Goal: Information Seeking & Learning: Learn about a topic

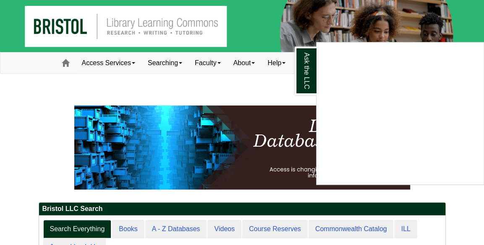
click at [179, 83] on div "Ask the LLC" at bounding box center [242, 122] width 484 height 245
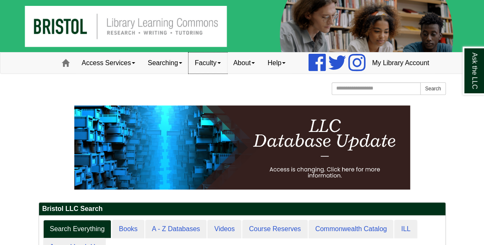
click at [188, 73] on link "Faculty" at bounding box center [207, 62] width 39 height 21
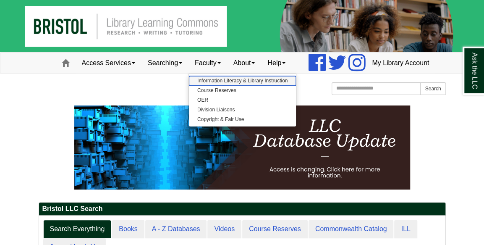
click at [189, 86] on link "Information Literacy & Library Instruction" at bounding box center [242, 81] width 107 height 10
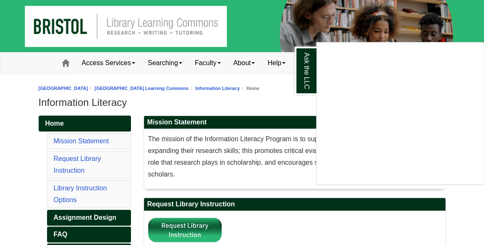
click at [141, 82] on div "Ask the LLC" at bounding box center [242, 122] width 484 height 245
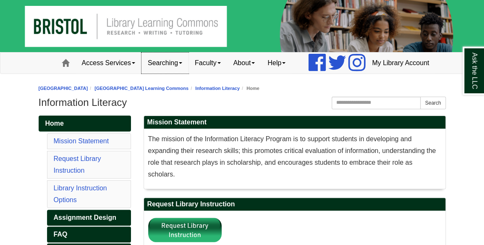
click at [147, 73] on link "Searching" at bounding box center [164, 62] width 47 height 21
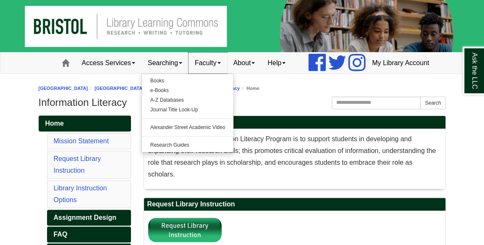
click at [188, 73] on link "Faculty" at bounding box center [207, 62] width 39 height 21
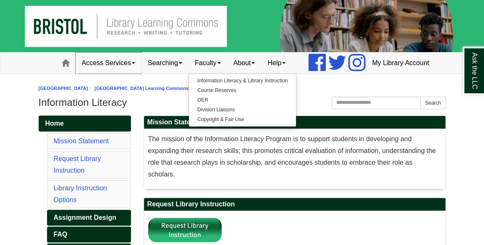
click at [88, 73] on link "Access Services" at bounding box center [109, 62] width 66 height 21
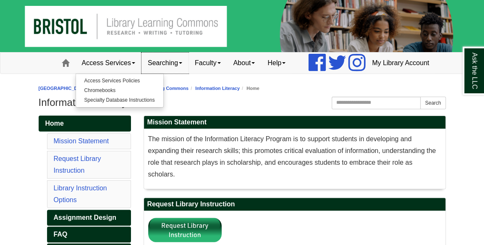
click at [141, 73] on link "Searching" at bounding box center [164, 62] width 47 height 21
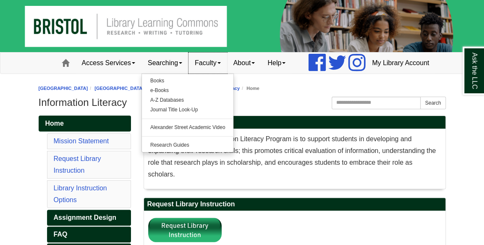
click at [188, 73] on link "Faculty" at bounding box center [207, 62] width 39 height 21
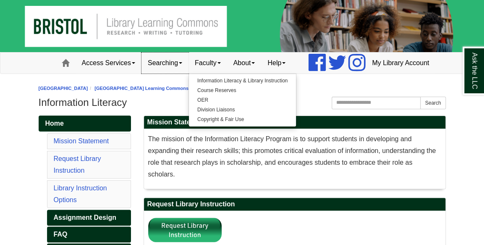
click at [150, 73] on link "Searching" at bounding box center [164, 62] width 47 height 21
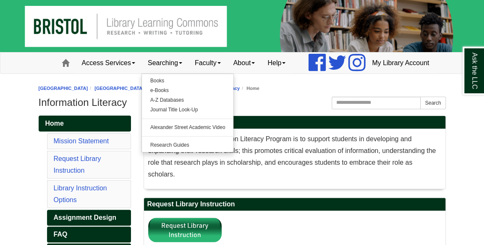
click at [23, 69] on nav "Toggle navigation Home Access Services Access Services Policies Chromebooks Spe…" at bounding box center [242, 63] width 484 height 22
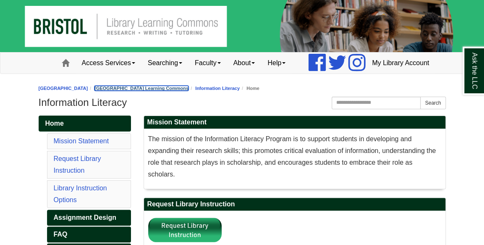
click at [188, 91] on link "[GEOGRAPHIC_DATA] Learning Commons" at bounding box center [141, 88] width 94 height 5
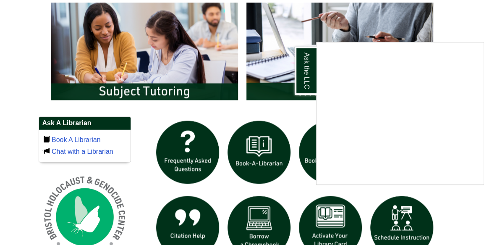
scroll to position [461, 0]
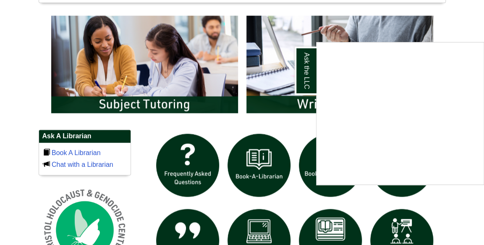
click at [399, 198] on div "Ask the LLC" at bounding box center [242, 122] width 484 height 245
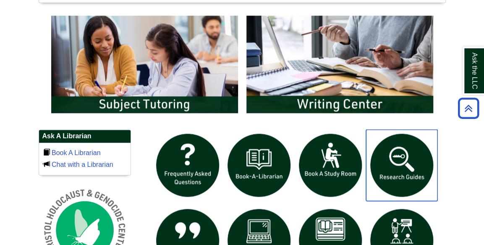
click at [399, 198] on img "slideshow" at bounding box center [401, 164] width 71 height 71
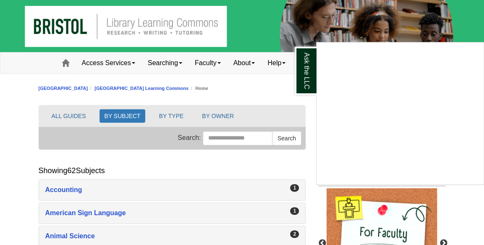
click at [65, 136] on div "Ask the LLC" at bounding box center [242, 122] width 484 height 245
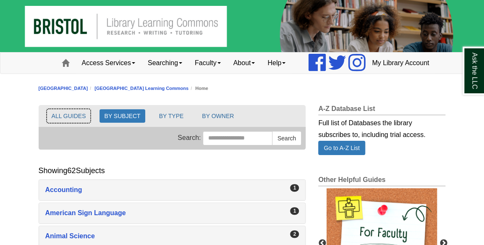
click at [65, 123] on button "ALL GUIDES" at bounding box center [69, 115] width 44 height 13
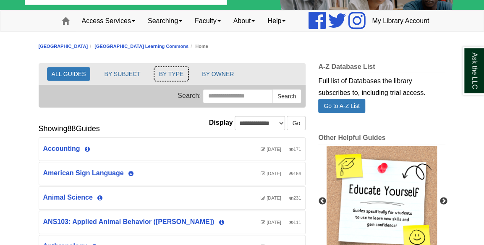
click at [164, 81] on button "BY TYPE" at bounding box center [171, 73] width 34 height 13
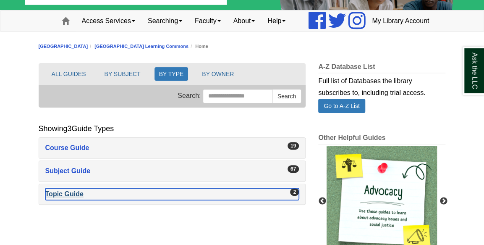
click at [62, 200] on div "Topic Guide , 2 guides" at bounding box center [172, 194] width 254 height 12
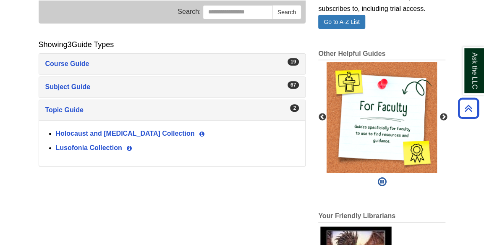
click at [71, 97] on div "67 Subject Guide , 67 guides" at bounding box center [172, 87] width 266 height 20
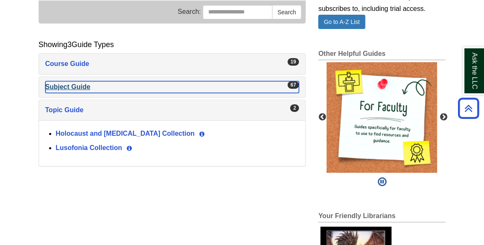
click at [71, 93] on div "Subject Guide , 67 guides" at bounding box center [172, 87] width 254 height 12
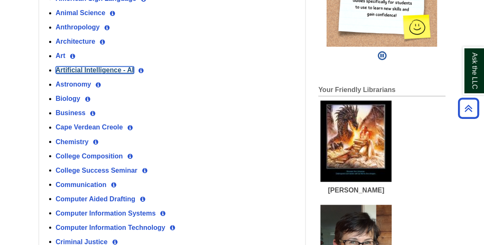
click at [99, 73] on link "Artificial Intelligence - AI" at bounding box center [95, 69] width 78 height 7
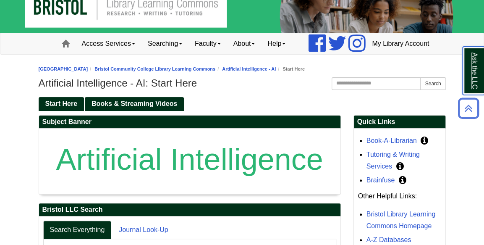
scroll to position [17, 0]
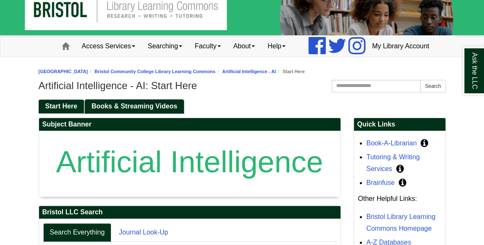
click at [111, 109] on span "Books & Streaming Videos" at bounding box center [134, 105] width 86 height 7
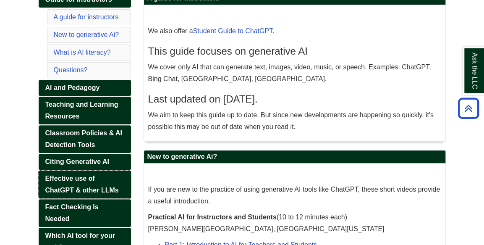
scroll to position [168, 0]
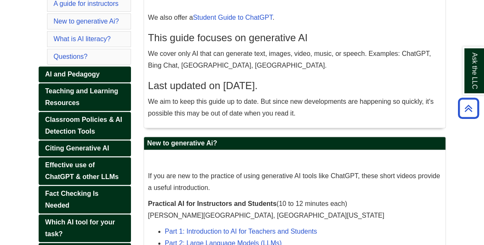
click at [206, 119] on p "We aim to keep this guide up to date. But since new developments are happening …" at bounding box center [294, 107] width 293 height 23
